Goal: Task Accomplishment & Management: Manage account settings

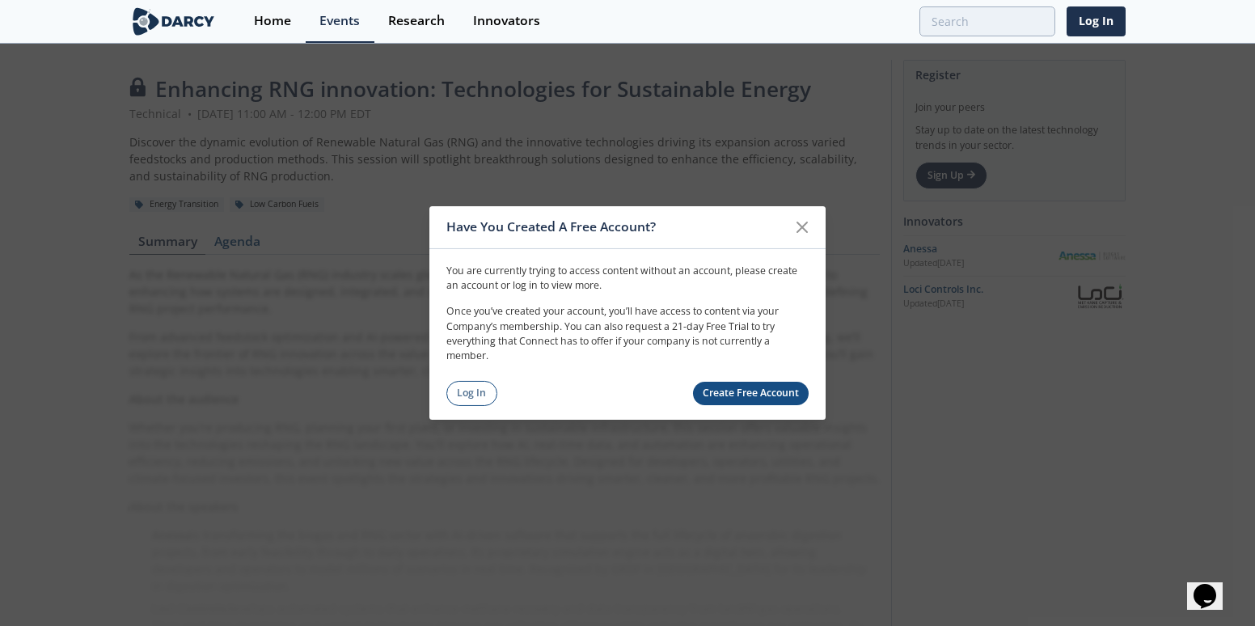
click at [489, 401] on link "Log In" at bounding box center [471, 393] width 51 height 25
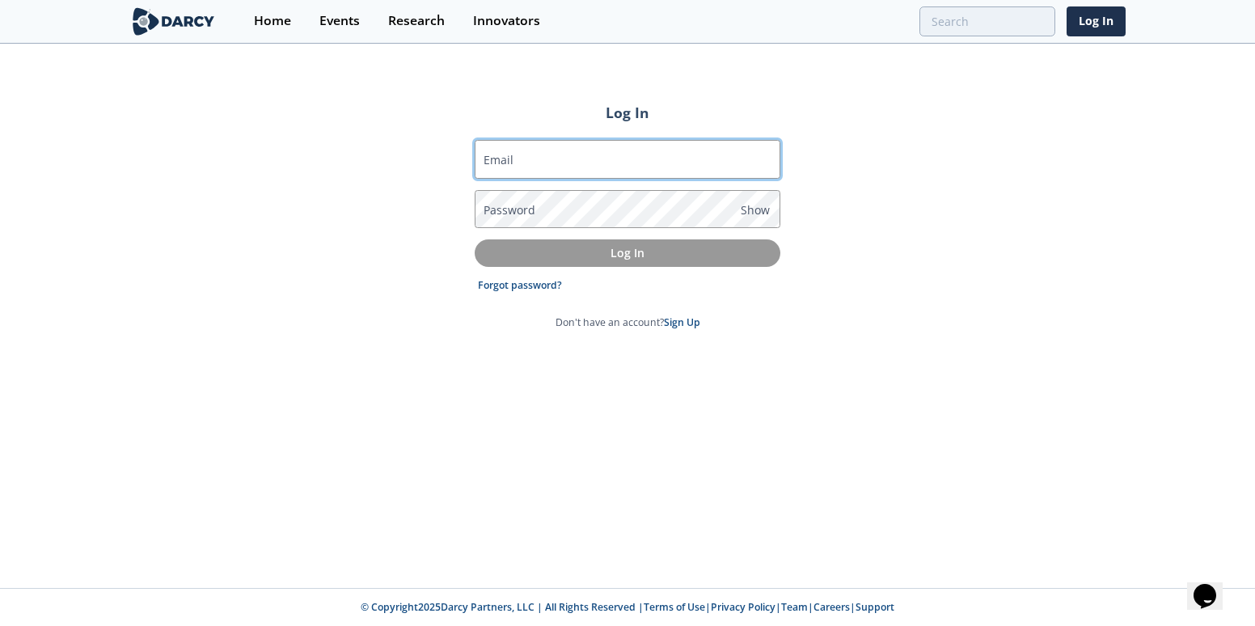
click at [579, 169] on input "Email" at bounding box center [628, 159] width 306 height 39
type input "[EMAIL_ADDRESS][DOMAIN_NAME]"
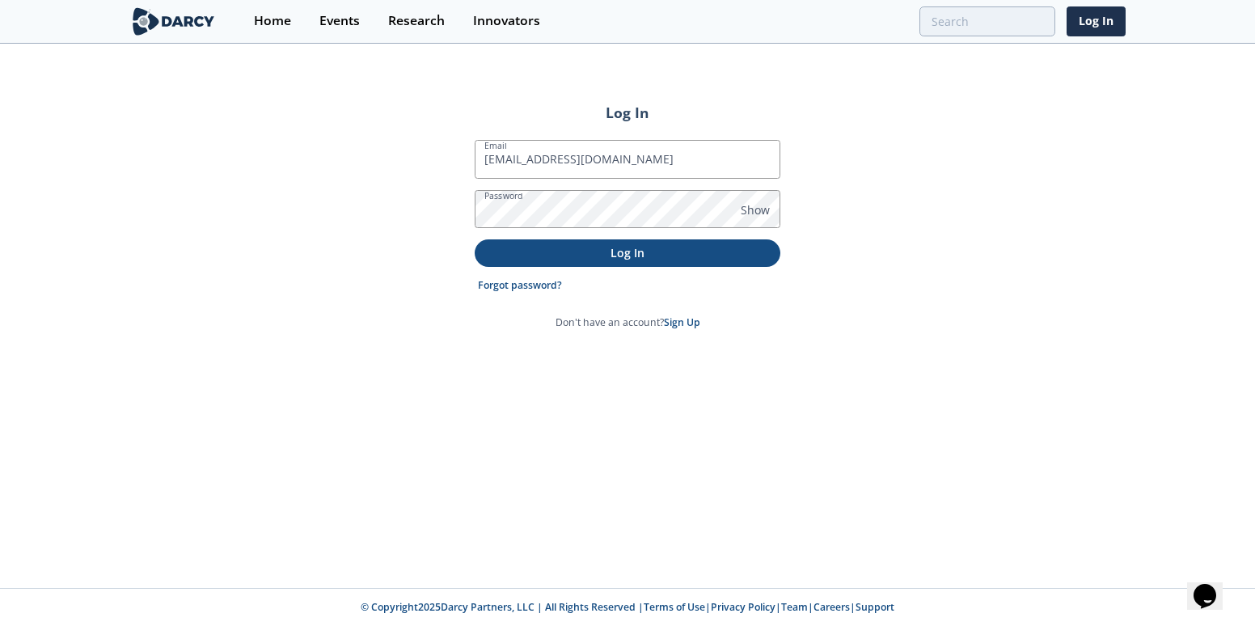
click at [578, 249] on p "Log In" at bounding box center [627, 252] width 283 height 17
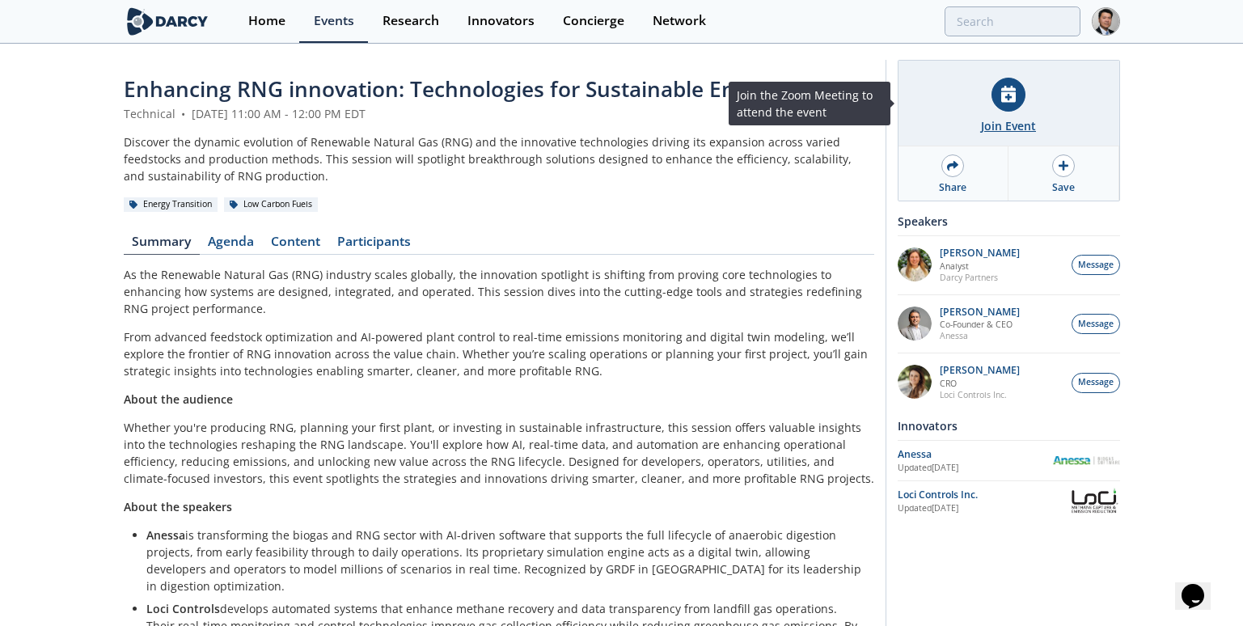
click at [1015, 100] on icon at bounding box center [1008, 94] width 15 height 17
